Goal: Navigation & Orientation: Find specific page/section

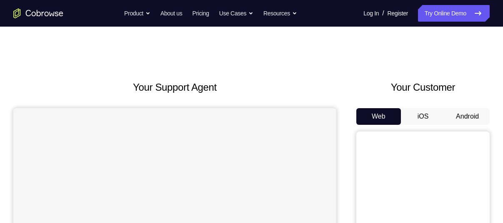
click at [472, 116] on button "Android" at bounding box center [467, 116] width 45 height 17
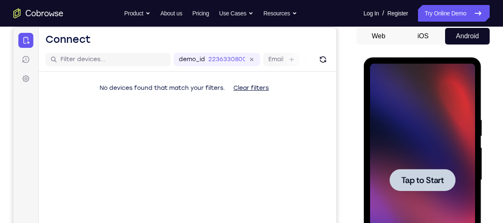
click at [416, 179] on span "Tap to Start" at bounding box center [422, 180] width 43 height 8
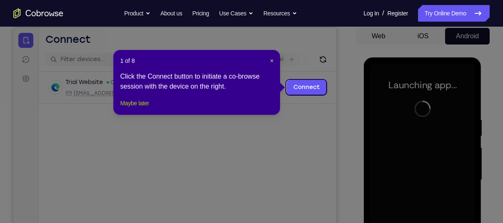
click at [140, 108] on button "Maybe later" at bounding box center [134, 103] width 29 height 10
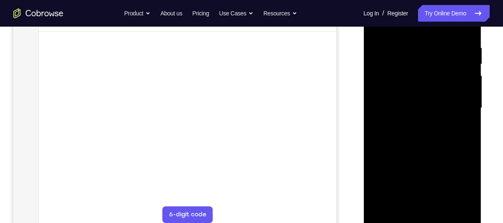
scroll to position [153, 0]
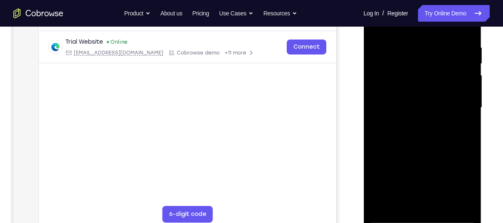
click at [417, 218] on div at bounding box center [422, 107] width 105 height 233
click at [461, 180] on div at bounding box center [422, 107] width 105 height 233
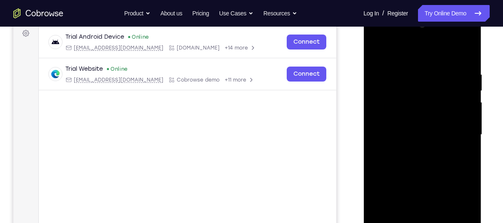
scroll to position [125, 0]
click at [390, 38] on div at bounding box center [422, 135] width 105 height 233
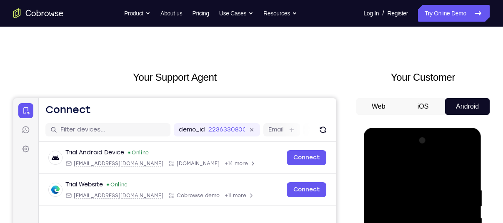
scroll to position [0, 0]
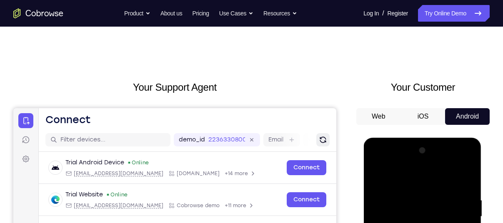
click at [324, 141] on icon "Refresh" at bounding box center [323, 140] width 7 height 7
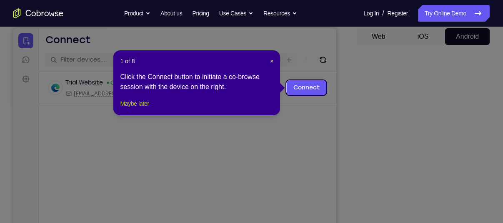
click at [146, 109] on button "Maybe later" at bounding box center [134, 104] width 29 height 10
